Goal: Task Accomplishment & Management: Manage account settings

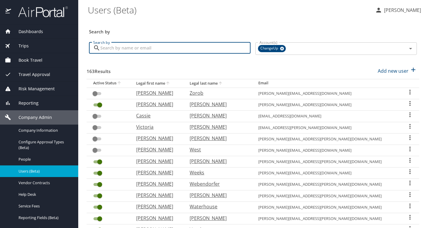
click at [159, 51] on input "Search by" at bounding box center [175, 47] width 150 height 11
type input "steven"
checkbox input "true"
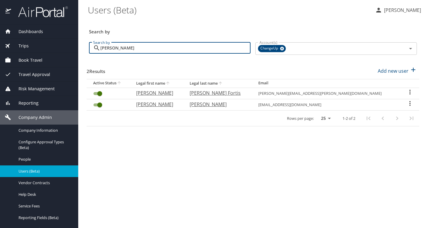
click at [406, 103] on icon "User Search Table" at bounding box center [409, 103] width 7 height 7
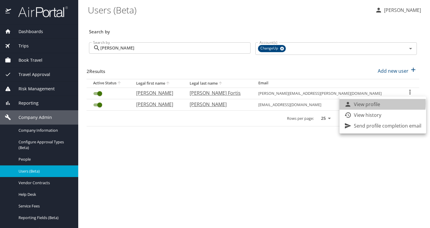
click at [372, 104] on p "View profile" at bounding box center [367, 104] width 26 height 7
select select "US"
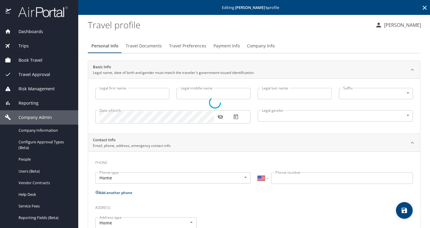
type input "Steven"
type input "Paul"
type input "Carpenter"
type input "Male"
select select "US"
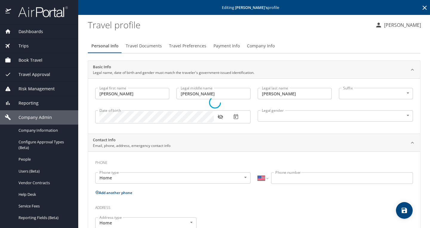
select select "US"
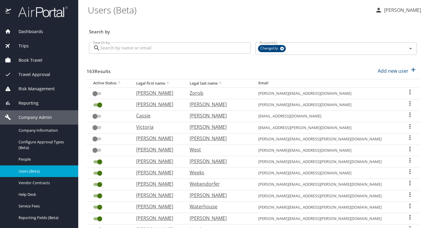
click at [155, 48] on input "Search by" at bounding box center [175, 47] width 150 height 11
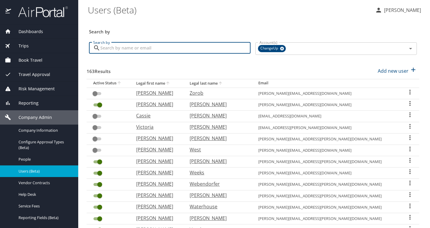
type input "steven"
checkbox input "true"
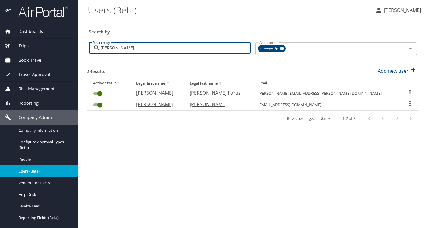
click at [408, 104] on icon "User Search Table" at bounding box center [409, 103] width 7 height 7
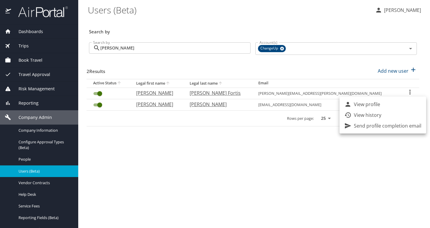
click at [385, 113] on li "View history" at bounding box center [382, 115] width 87 height 11
click at [299, 130] on div at bounding box center [215, 114] width 430 height 228
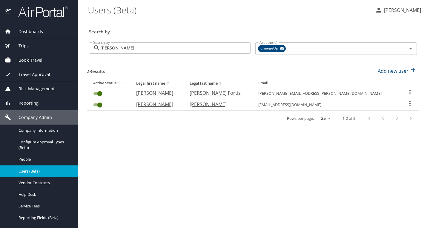
click at [406, 102] on icon "User Search Table" at bounding box center [409, 103] width 7 height 7
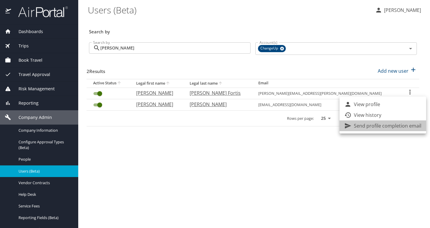
click at [397, 124] on p "Send profile completion email" at bounding box center [387, 125] width 67 height 7
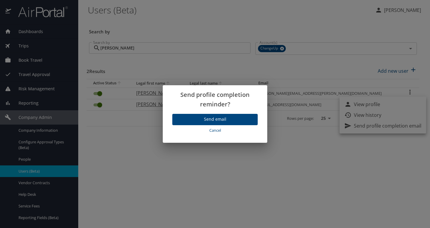
click at [226, 117] on span "Send email" at bounding box center [215, 119] width 76 height 7
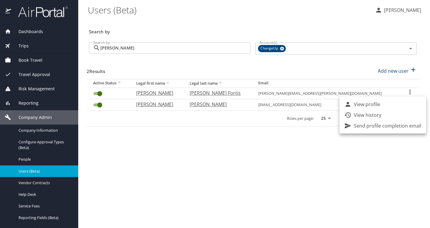
click at [245, 134] on div at bounding box center [215, 114] width 430 height 228
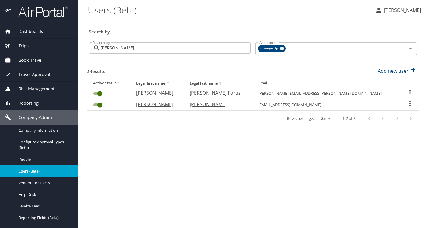
click at [410, 91] on icon "User Search Table" at bounding box center [409, 92] width 7 height 7
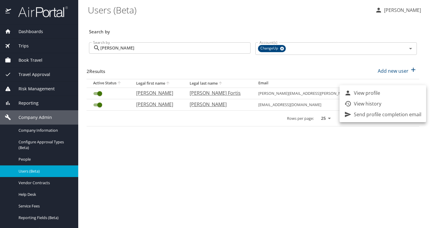
click at [297, 145] on div at bounding box center [215, 114] width 430 height 228
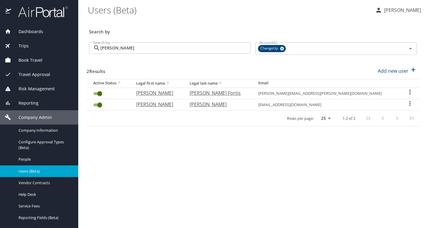
click at [37, 32] on span "Dashboards" at bounding box center [27, 31] width 32 height 7
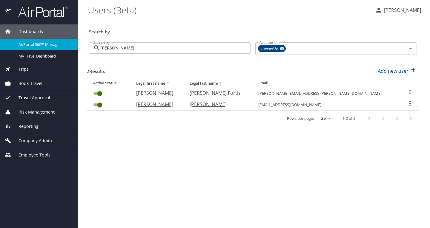
click at [30, 129] on span "Reporting" at bounding box center [24, 126] width 27 height 7
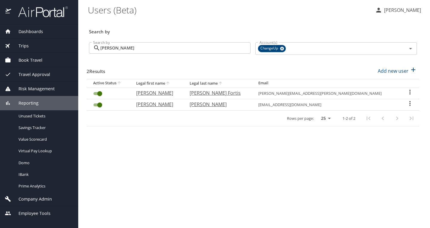
click at [34, 88] on span "Risk Management" at bounding box center [33, 89] width 44 height 7
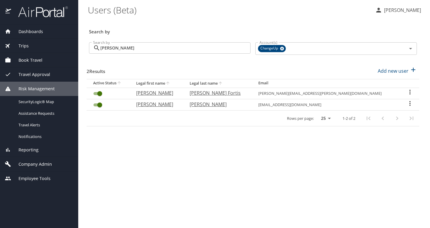
click at [30, 32] on span "Dashboards" at bounding box center [27, 31] width 32 height 7
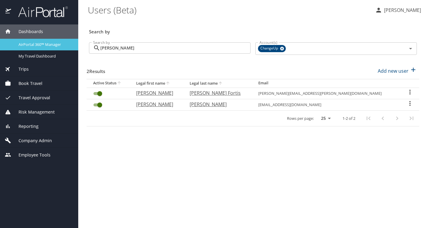
click at [30, 44] on span "AirPortal 360™ Manager" at bounding box center [45, 45] width 53 height 6
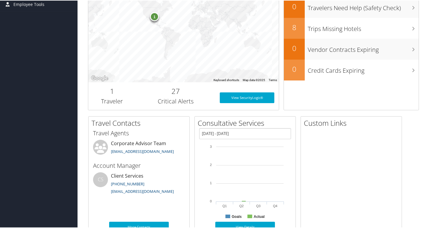
scroll to position [166, 0]
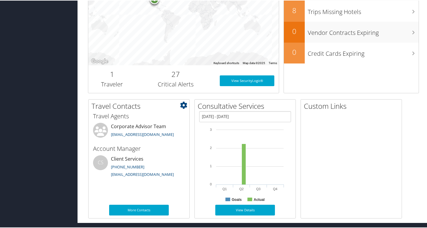
drag, startPoint x: 143, startPoint y: 173, endPoint x: 103, endPoint y: 175, distance: 40.3
click at [103, 175] on li "CS Client Services [PHONE_NUMBER] [EMAIL_ADDRESS][DOMAIN_NAME]" at bounding box center [139, 167] width 98 height 24
drag, startPoint x: 106, startPoint y: 175, endPoint x: 166, endPoint y: 180, distance: 59.8
click at [166, 180] on div "Travel Agents Corporate Advisor Team [EMAIL_ADDRESS][DOMAIN_NAME] Account Manag…" at bounding box center [139, 167] width 101 height 112
copy link "[EMAIL_ADDRESS][DOMAIN_NAME]"
